Goal: Task Accomplishment & Management: Manage account settings

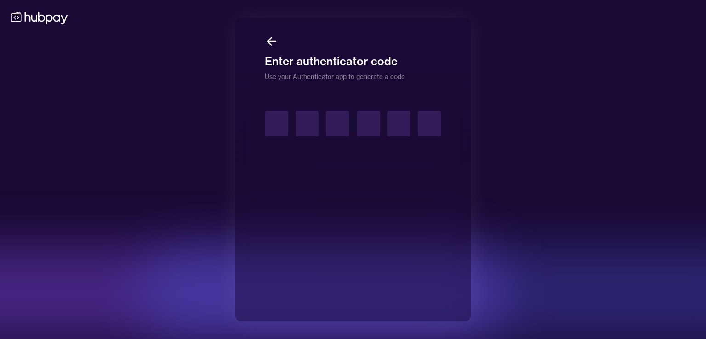
type input "*"
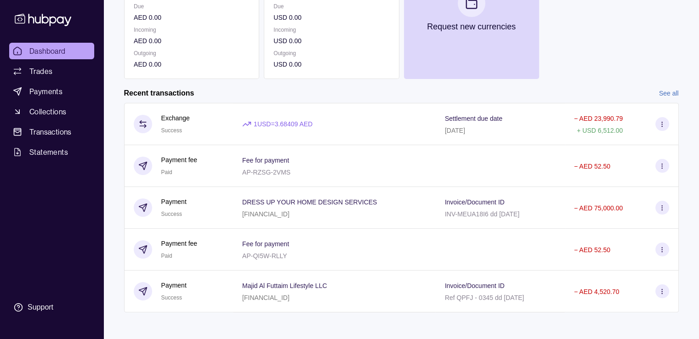
scroll to position [151, 0]
